Goal: Entertainment & Leisure: Consume media (video, audio)

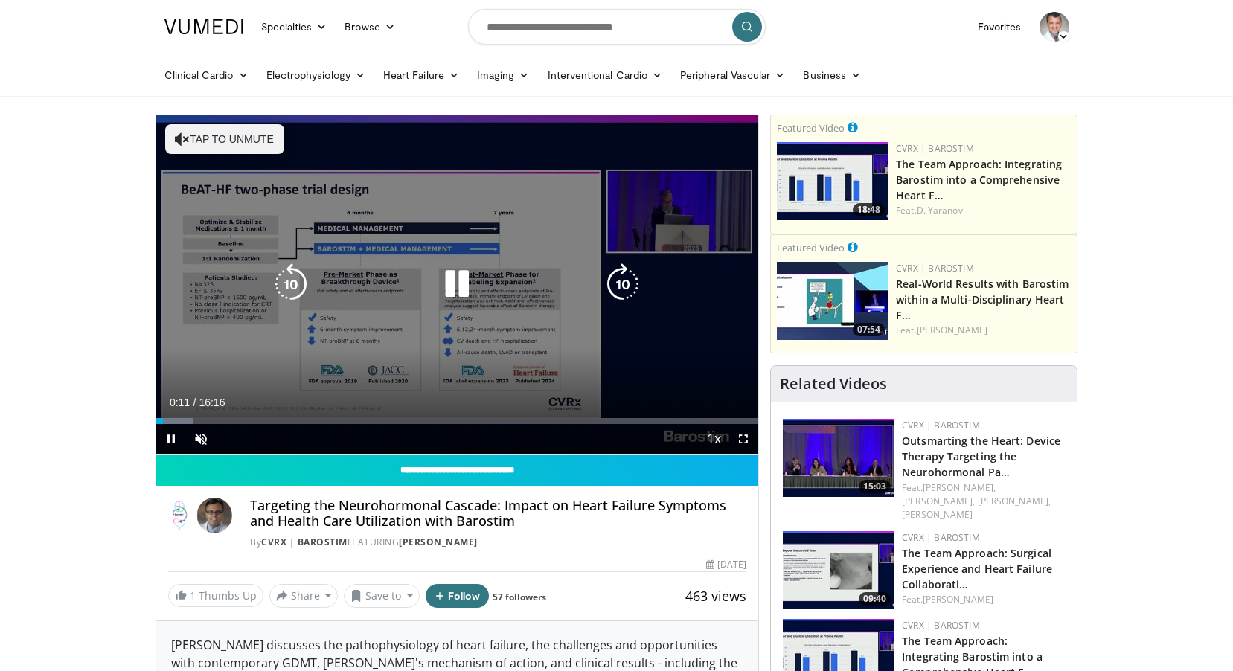
click at [208, 136] on button "Tap to unmute" at bounding box center [224, 139] width 119 height 30
drag, startPoint x: 744, startPoint y: 440, endPoint x: 747, endPoint y: 517, distance: 77.5
click at [744, 440] on span "Video Player" at bounding box center [744, 439] width 30 height 30
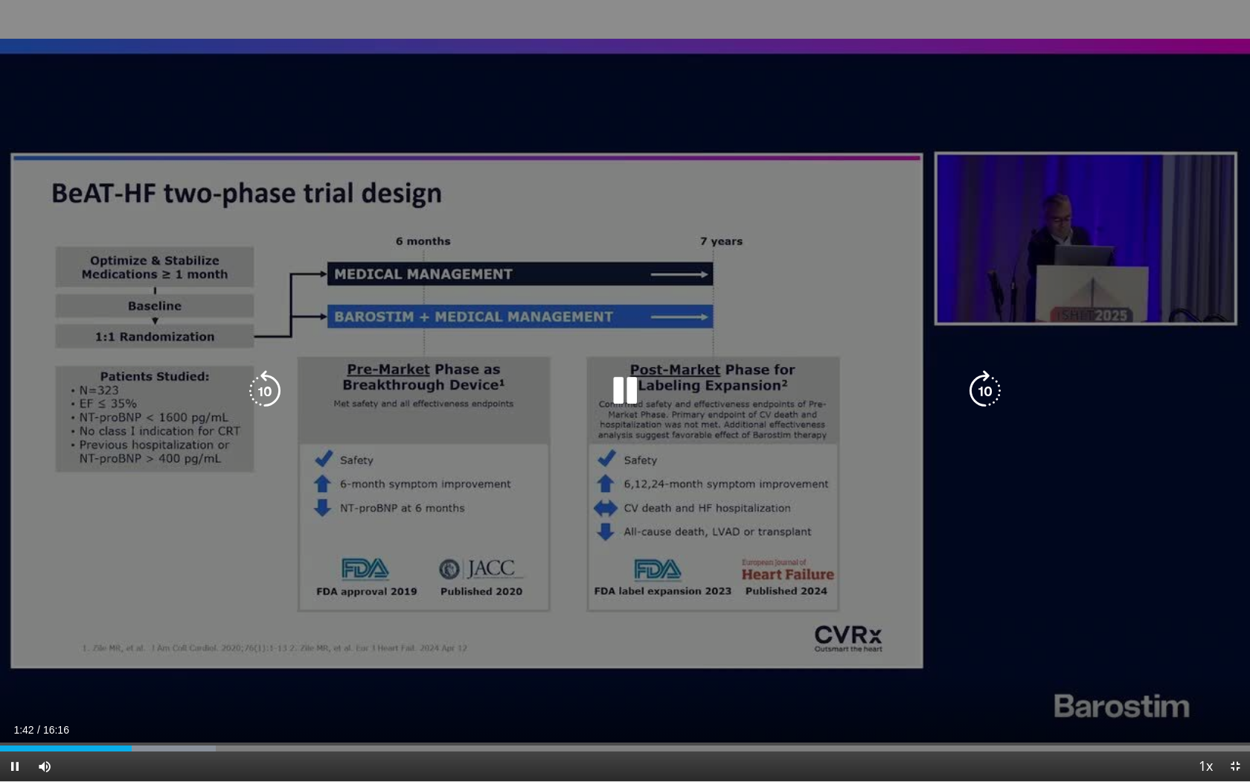
click at [629, 63] on div "10 seconds Tap to unmute" at bounding box center [625, 390] width 1250 height 781
click at [726, 35] on div "10 seconds Tap to unmute" at bounding box center [625, 390] width 1250 height 781
click at [658, 39] on div "10 seconds Tap to unmute" at bounding box center [625, 390] width 1250 height 781
